Goal: Navigation & Orientation: Find specific page/section

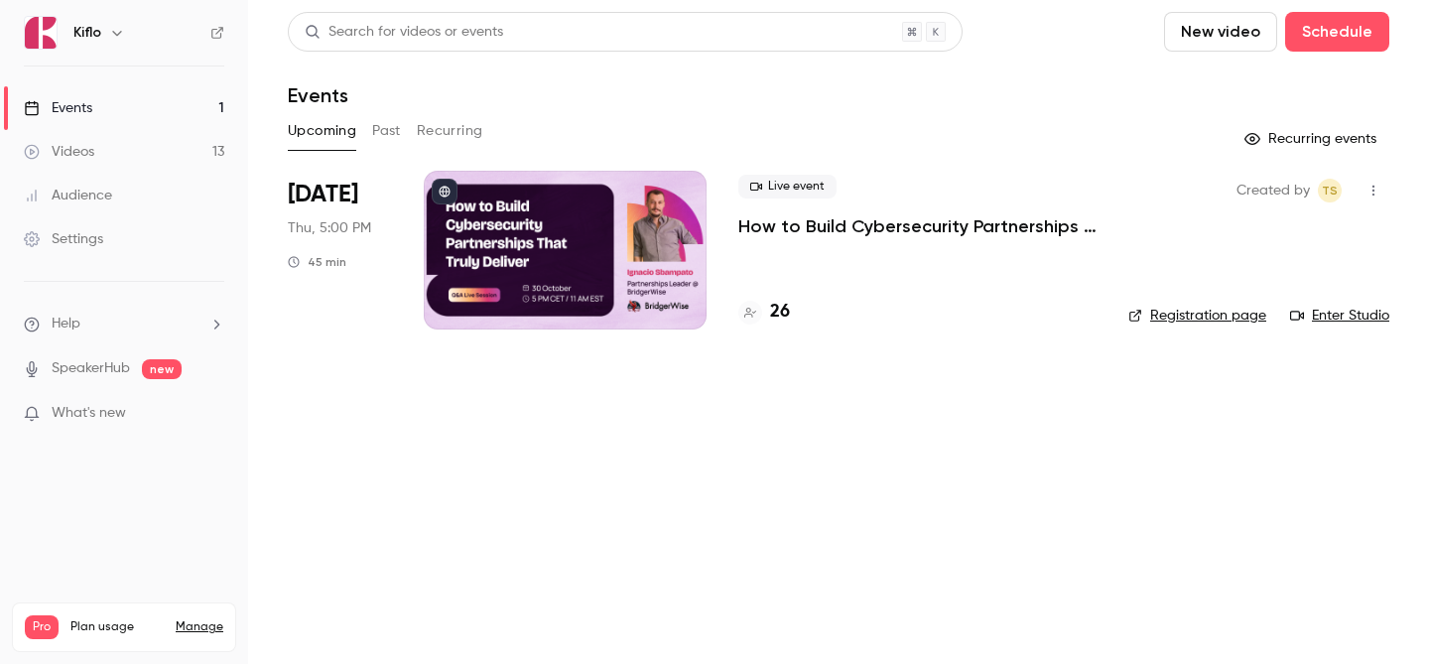
click at [136, 113] on link "Events 1" at bounding box center [124, 108] width 248 height 44
click at [731, 434] on main "Search for videos or events New video Schedule Events Upcoming Past Recurring R…" at bounding box center [838, 332] width 1181 height 664
click at [101, 121] on link "Events 1" at bounding box center [124, 108] width 248 height 44
click at [187, 97] on link "Events 1" at bounding box center [124, 108] width 248 height 44
click at [113, 166] on link "Videos 13" at bounding box center [124, 152] width 248 height 44
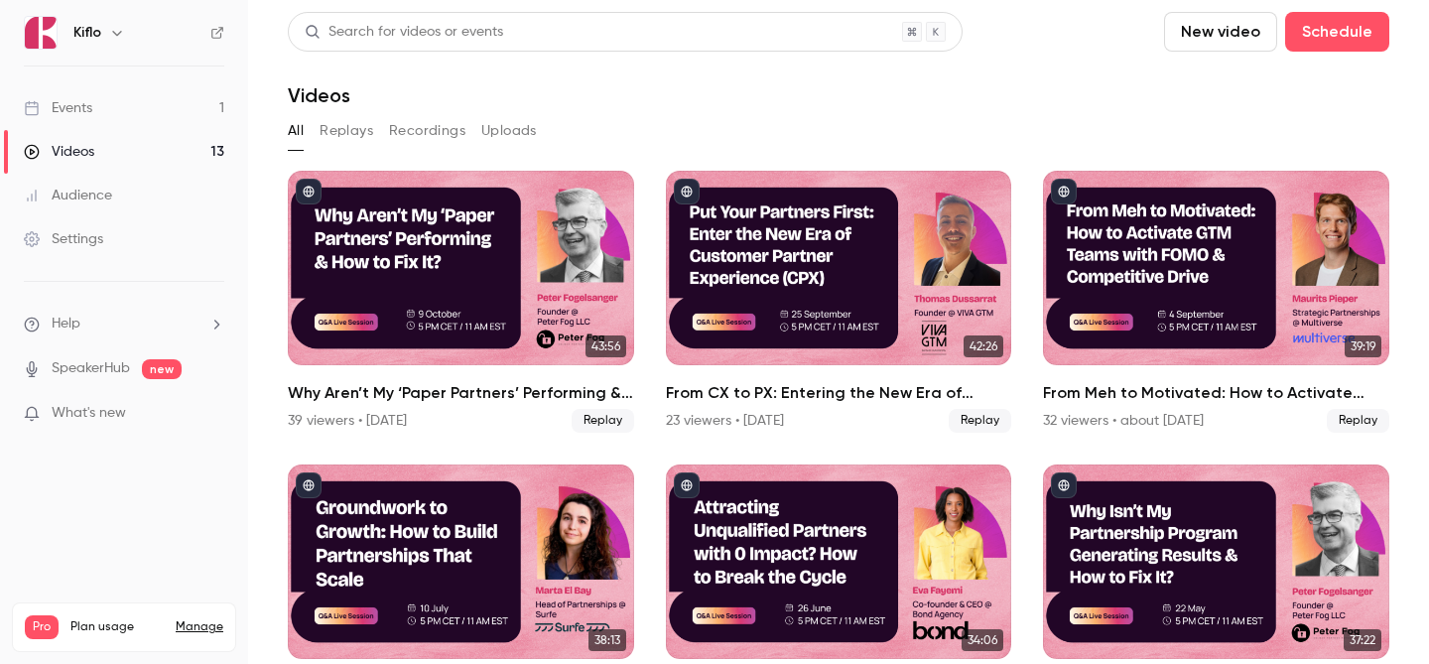
click at [170, 92] on link "Events 1" at bounding box center [124, 108] width 248 height 44
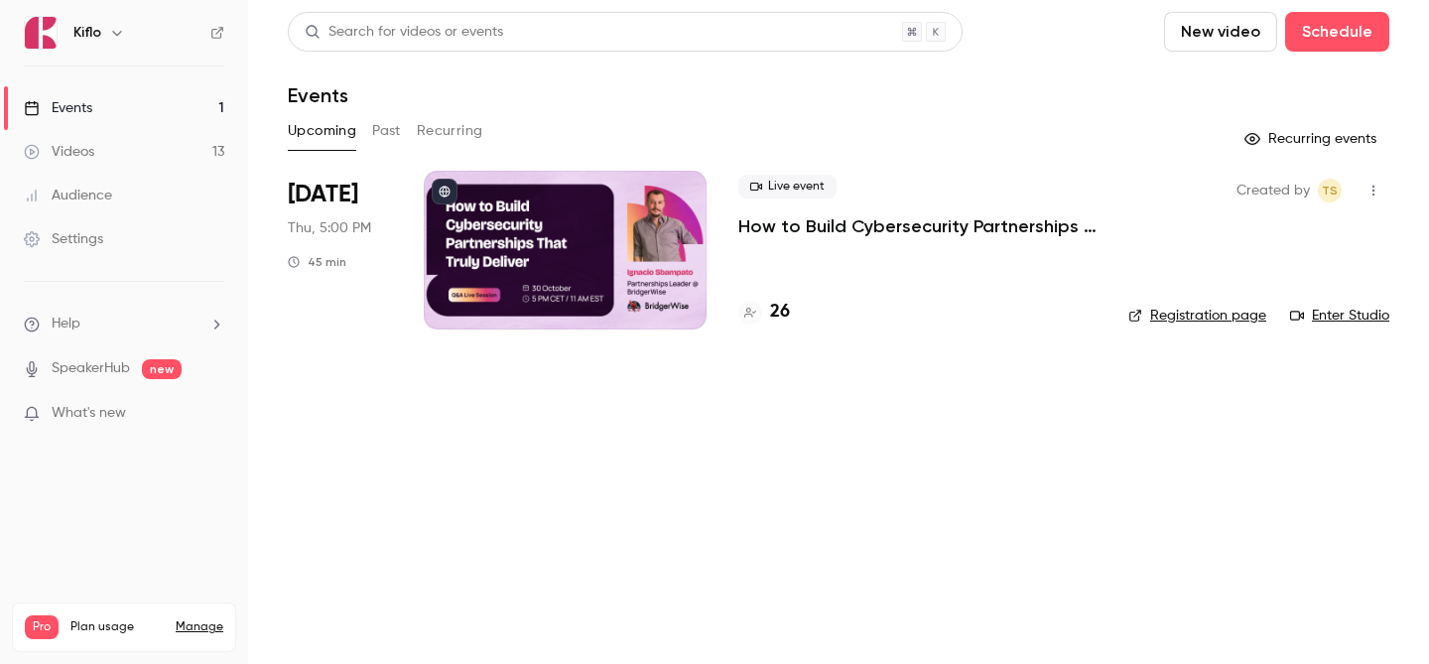
click at [230, 122] on link "Events 1" at bounding box center [124, 108] width 248 height 44
click at [170, 175] on link "Audience" at bounding box center [124, 196] width 248 height 44
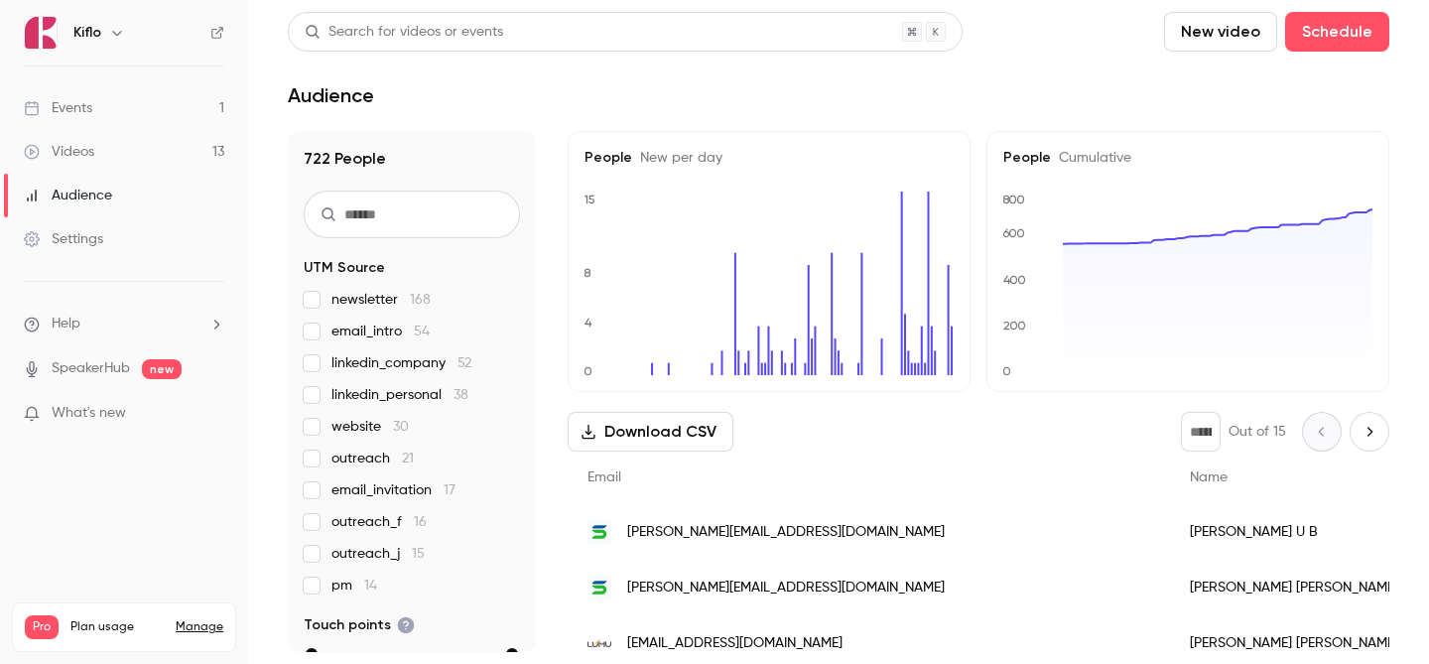
click at [153, 105] on link "Events 1" at bounding box center [124, 108] width 248 height 44
